Goal: Task Accomplishment & Management: Manage account settings

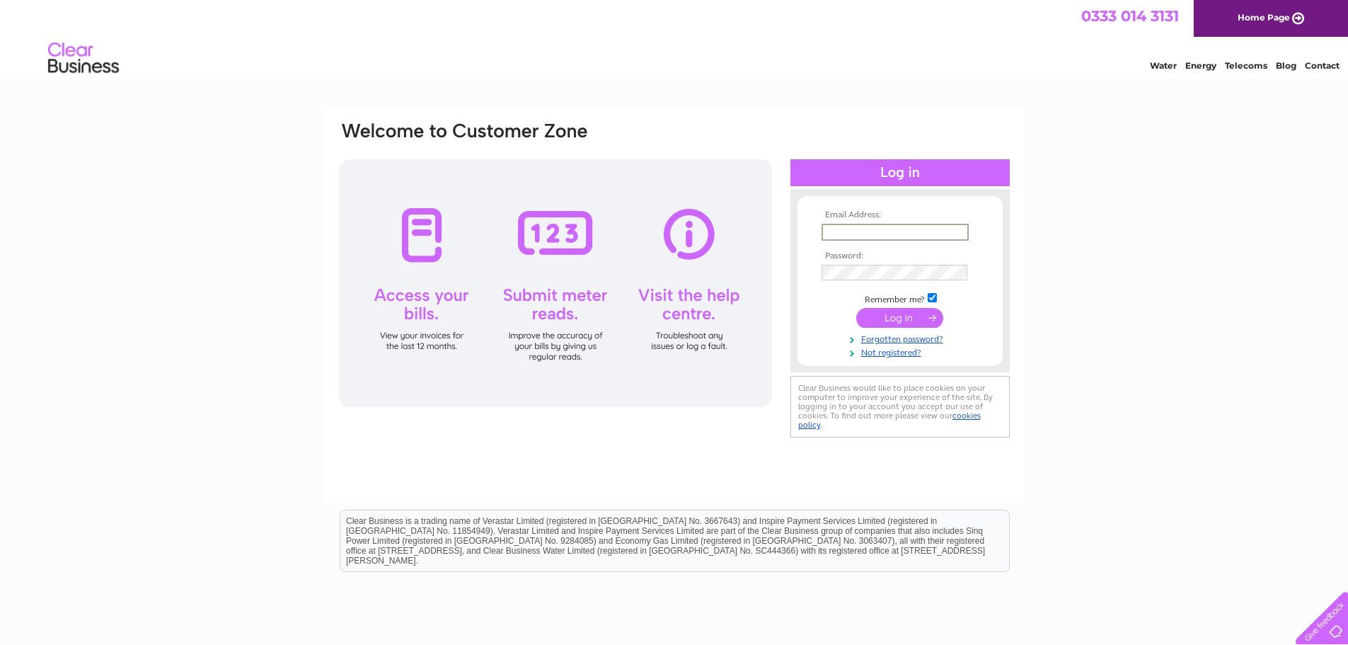
click at [842, 224] on input "text" at bounding box center [895, 232] width 147 height 17
type input "[EMAIL_ADDRESS][DOMAIN_NAME]"
click at [850, 281] on td at bounding box center [900, 272] width 164 height 23
click at [893, 324] on input "submit" at bounding box center [899, 318] width 87 height 20
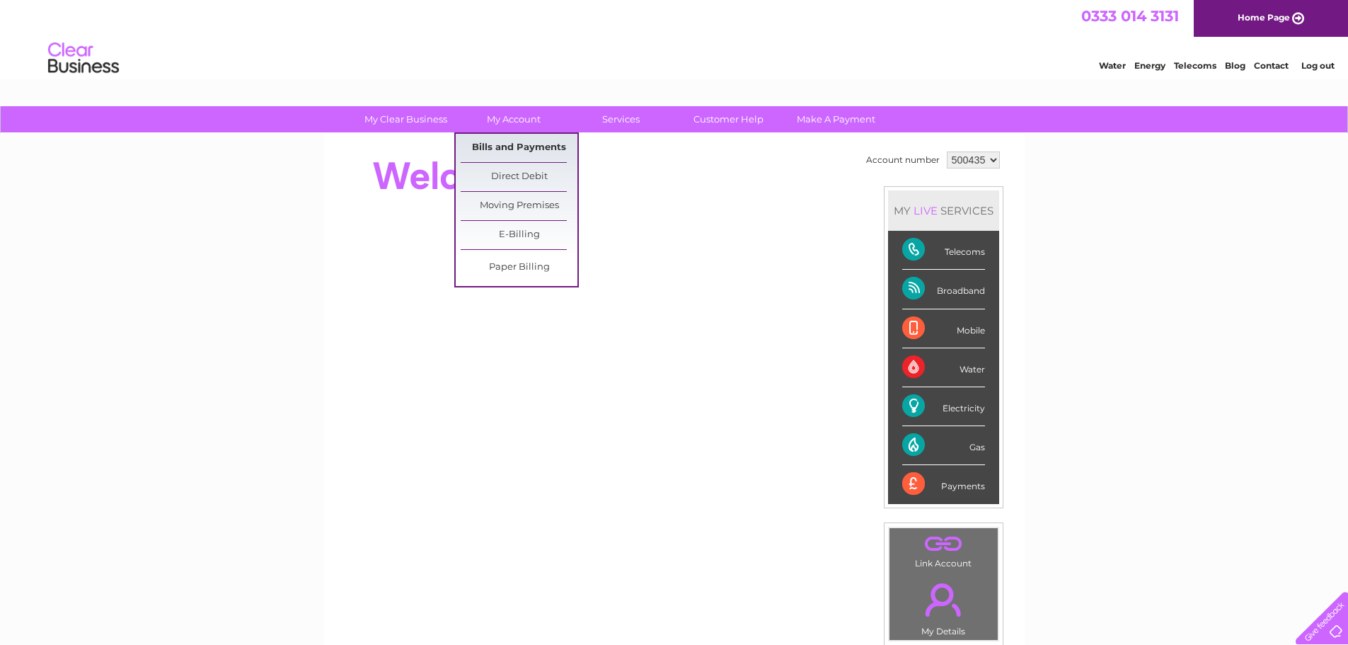
click at [506, 146] on link "Bills and Payments" at bounding box center [519, 148] width 117 height 28
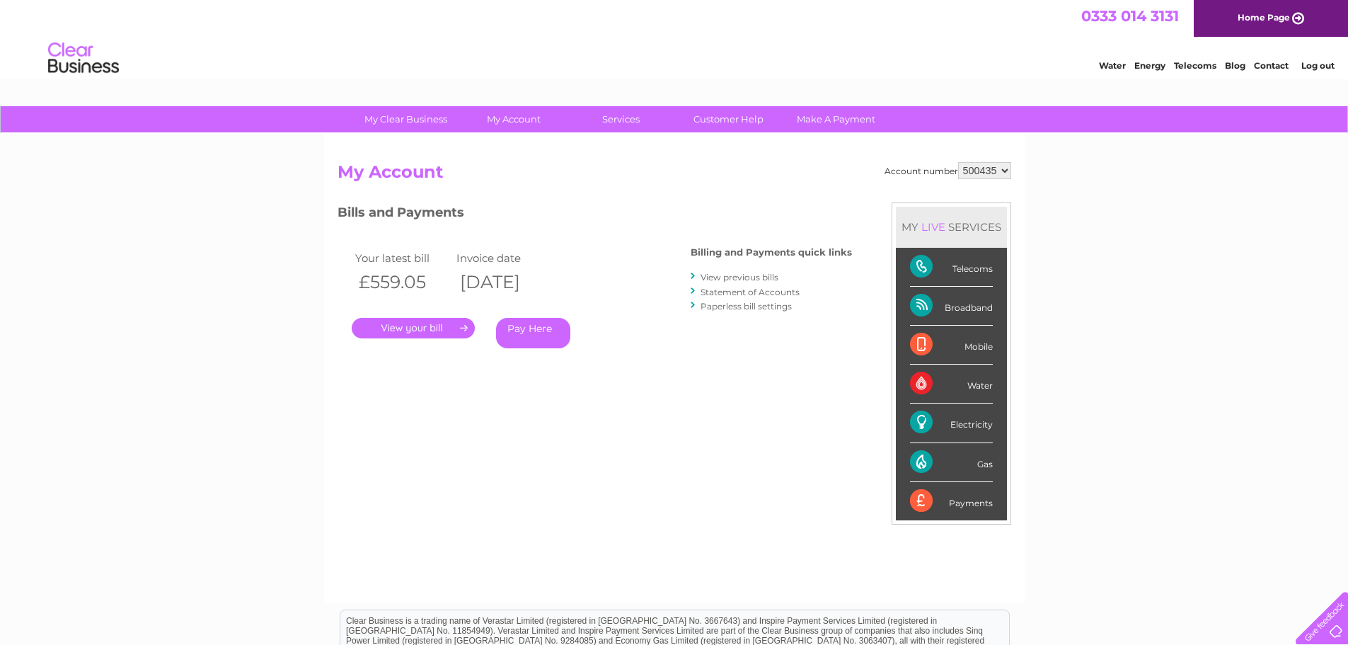
click at [389, 331] on link "." at bounding box center [413, 328] width 123 height 21
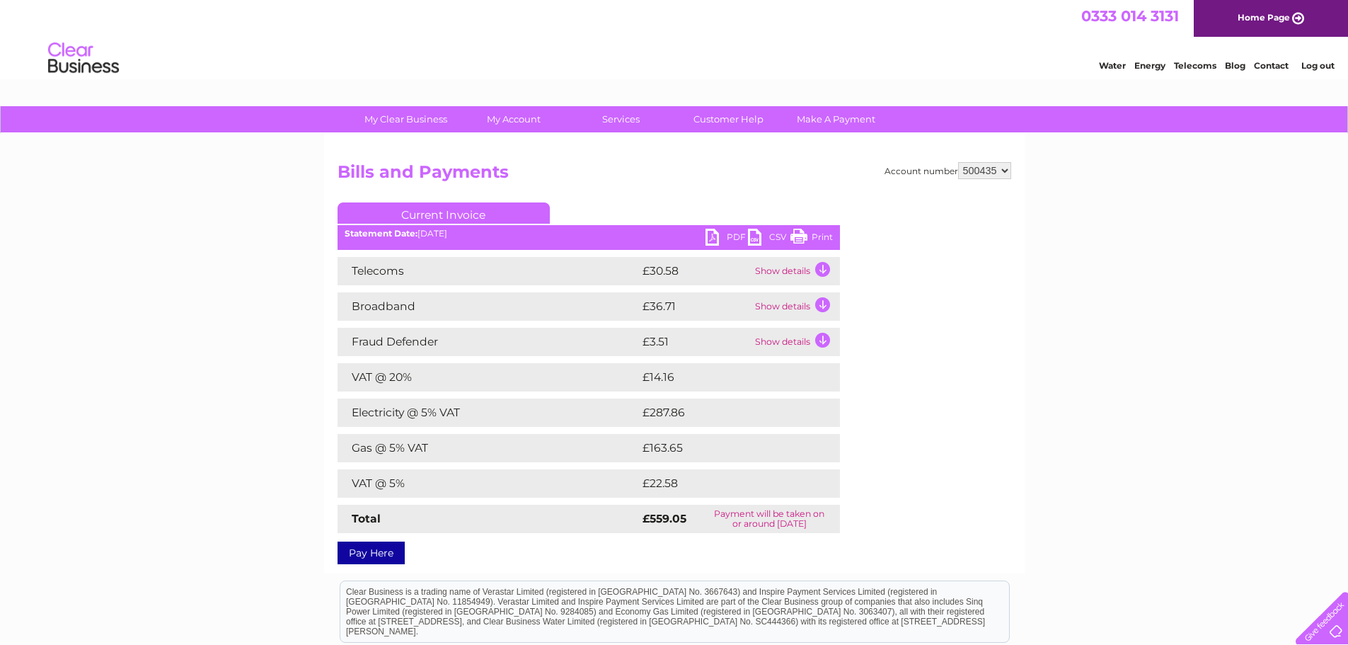
click at [715, 236] on link "PDF" at bounding box center [727, 239] width 42 height 21
